Goal: Information Seeking & Learning: Learn about a topic

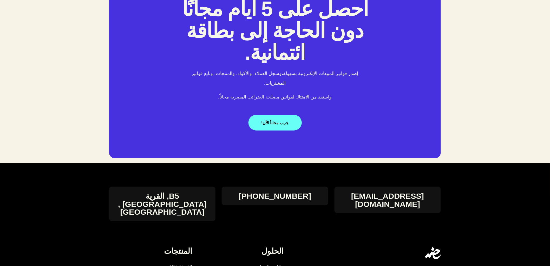
scroll to position [1096, 0]
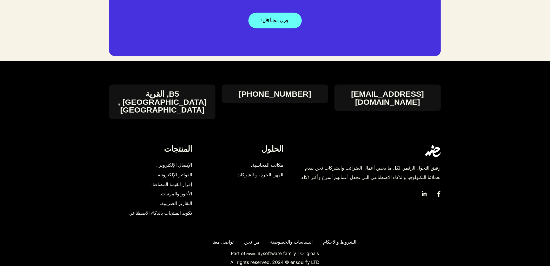
click at [180, 199] on span "التقارير الضريبية." at bounding box center [176, 204] width 32 height 10
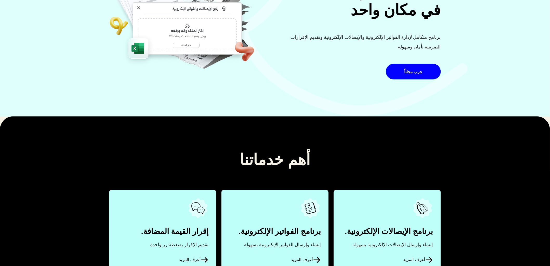
scroll to position [0, 0]
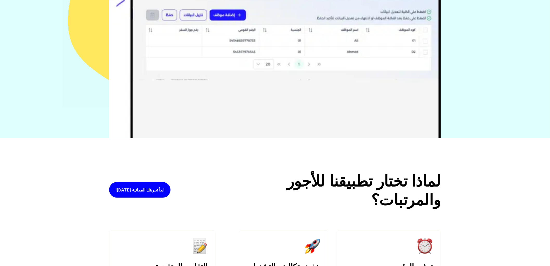
scroll to position [202, 0]
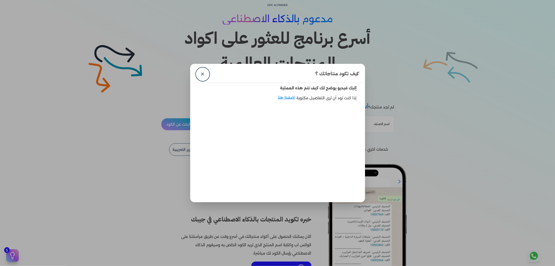
scroll to position [30, 0]
click at [205, 76] on link "✕" at bounding box center [202, 74] width 12 height 12
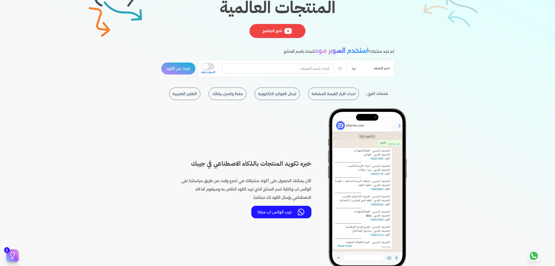
scroll to position [0, 0]
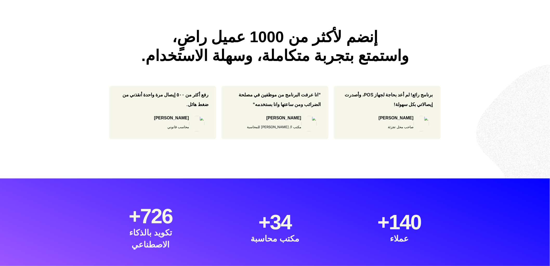
scroll to position [340, 0]
